Goal: Find specific page/section: Find specific page/section

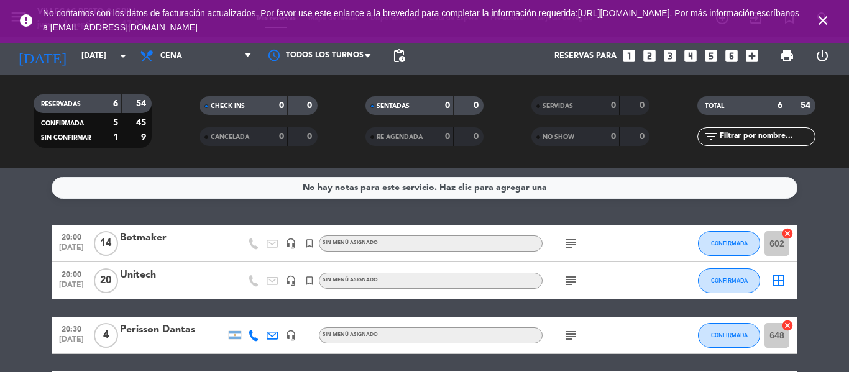
click at [570, 245] on icon "subject" at bounding box center [570, 243] width 15 height 15
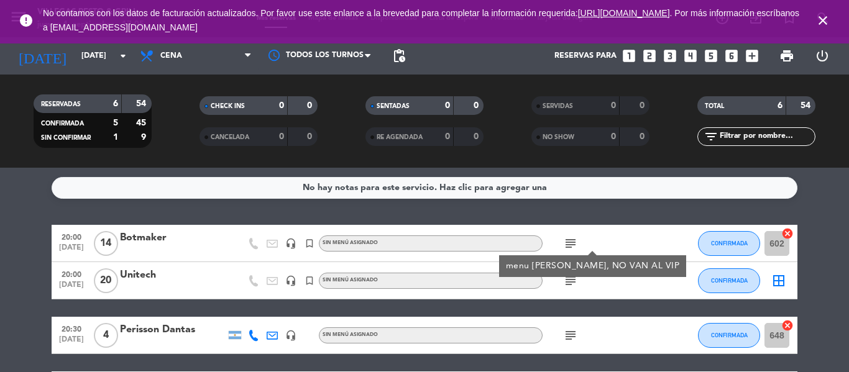
click at [572, 277] on icon "subject" at bounding box center [570, 280] width 15 height 15
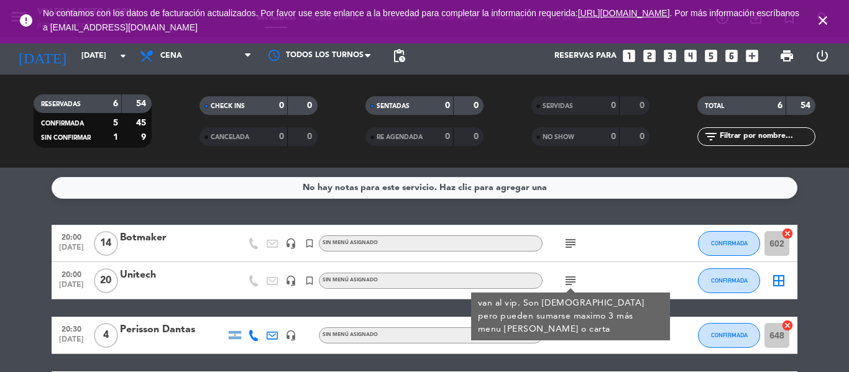
scroll to position [124, 0]
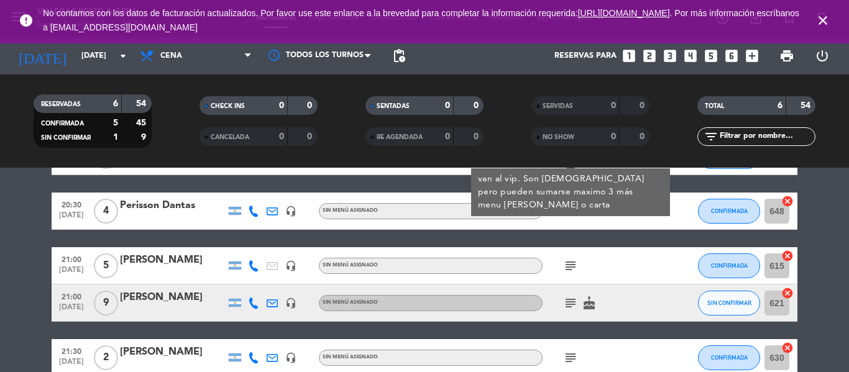
click at [565, 304] on icon "subject" at bounding box center [570, 303] width 15 height 15
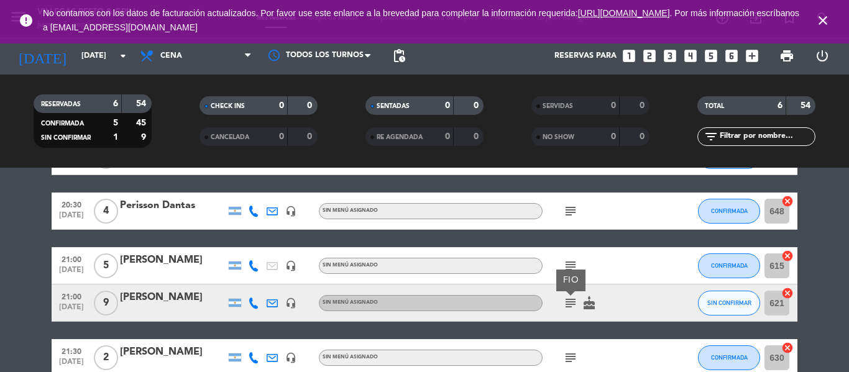
click at [575, 361] on icon "subject" at bounding box center [570, 357] width 15 height 15
click at [574, 267] on icon "subject" at bounding box center [570, 265] width 15 height 15
click at [571, 263] on icon "subject" at bounding box center [570, 265] width 15 height 15
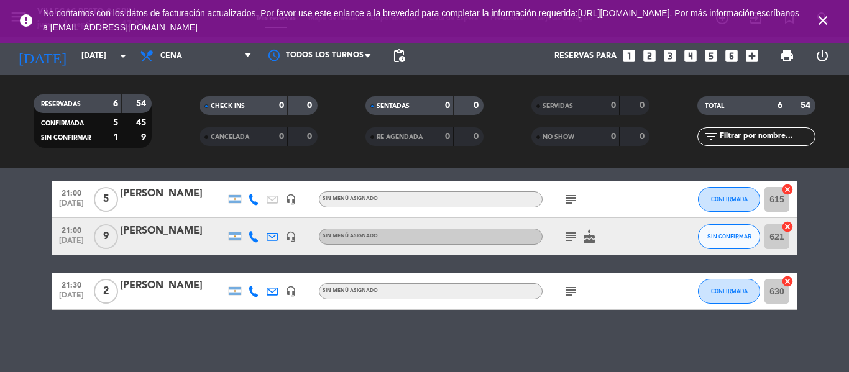
click at [575, 286] on icon "subject" at bounding box center [570, 291] width 15 height 15
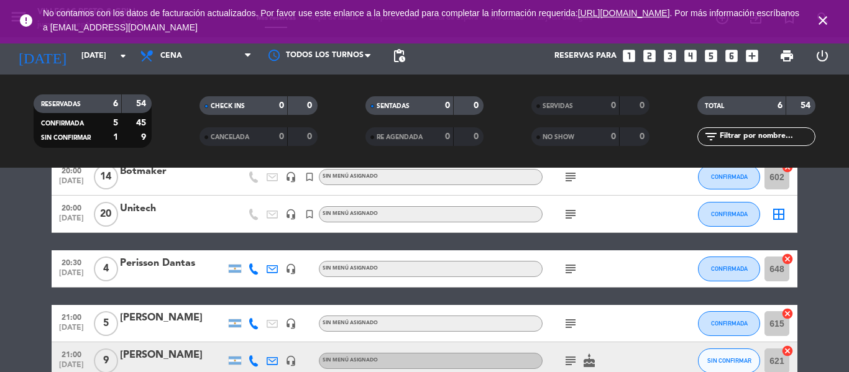
scroll to position [0, 0]
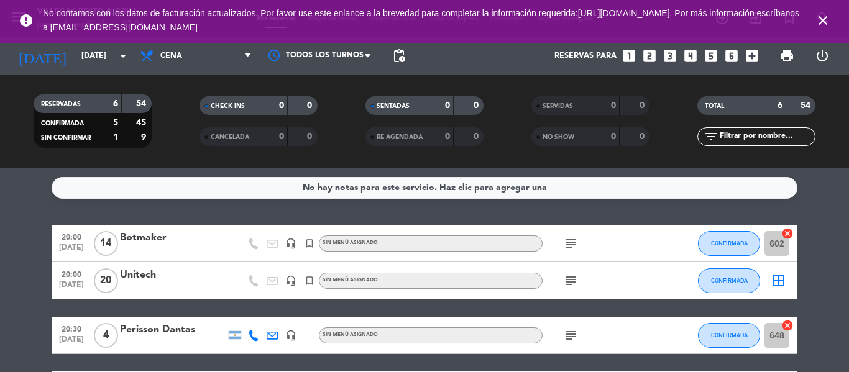
click at [570, 255] on div "subject" at bounding box center [598, 243] width 112 height 37
click at [576, 245] on icon "subject" at bounding box center [570, 243] width 15 height 15
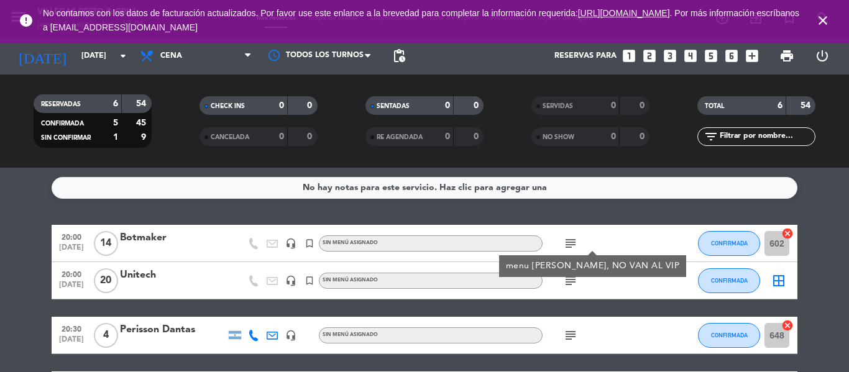
click at [574, 290] on div "subject" at bounding box center [598, 280] width 112 height 37
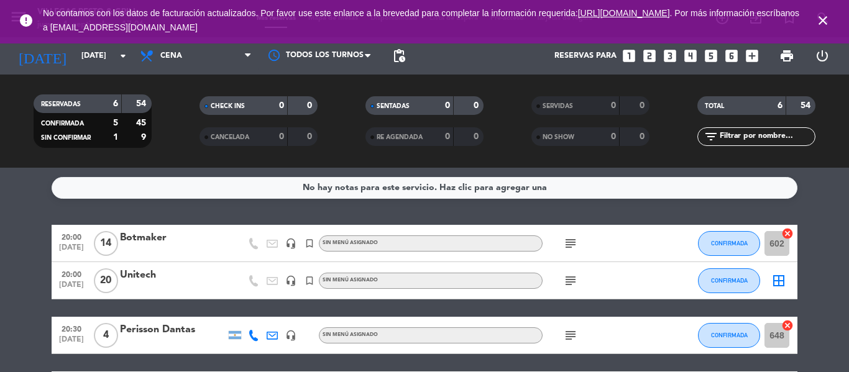
click at [572, 282] on icon "subject" at bounding box center [570, 280] width 15 height 15
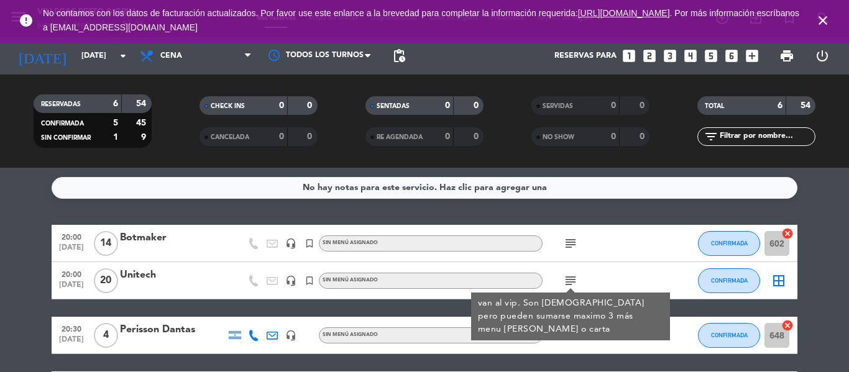
click at [567, 244] on icon "subject" at bounding box center [570, 243] width 15 height 15
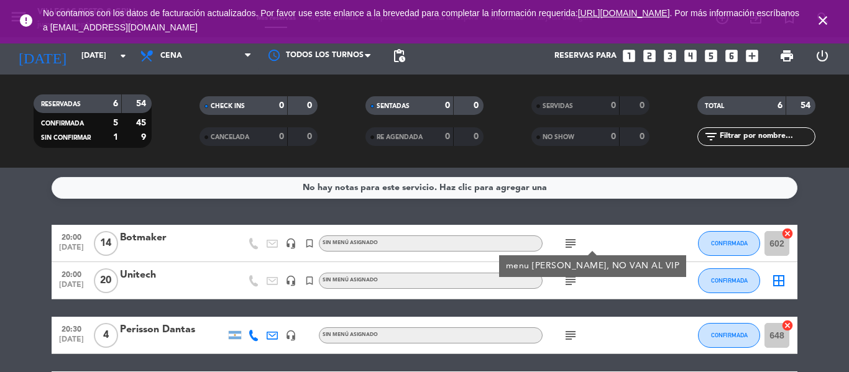
click at [586, 207] on div "No hay notas para este servicio. Haz clic para agregar una 20:00 [DATE] Botmake…" at bounding box center [424, 270] width 849 height 204
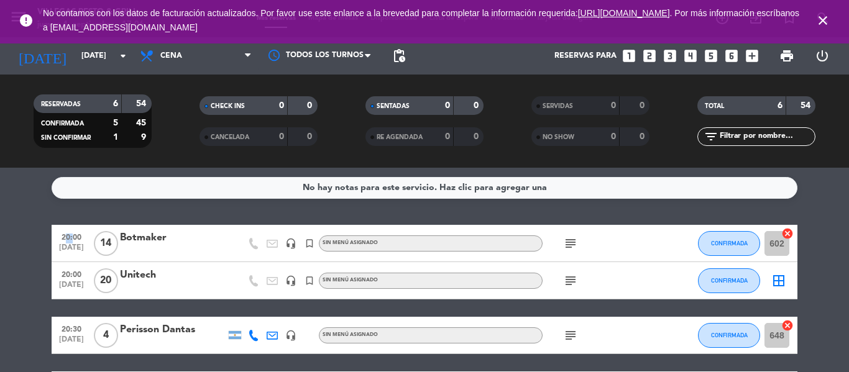
click at [586, 207] on div "No hay notas para este servicio. Haz clic para agregar una 20:00 [DATE] Botmake…" at bounding box center [424, 270] width 849 height 204
click at [586, 206] on div "No hay notas para este servicio. Haz clic para agregar una 20:00 [DATE] Botmake…" at bounding box center [424, 270] width 849 height 204
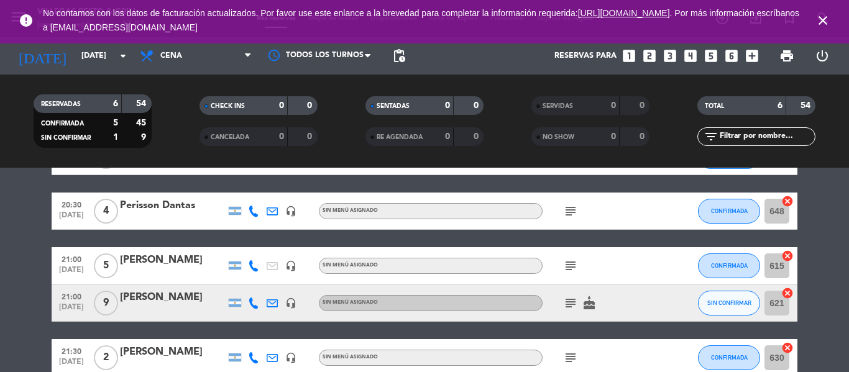
click at [782, 271] on input "615" at bounding box center [776, 265] width 25 height 25
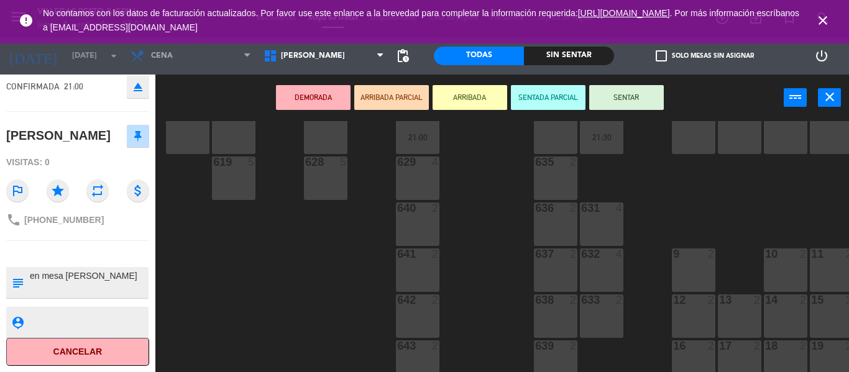
scroll to position [14, 0]
